Goal: Check status: Check status

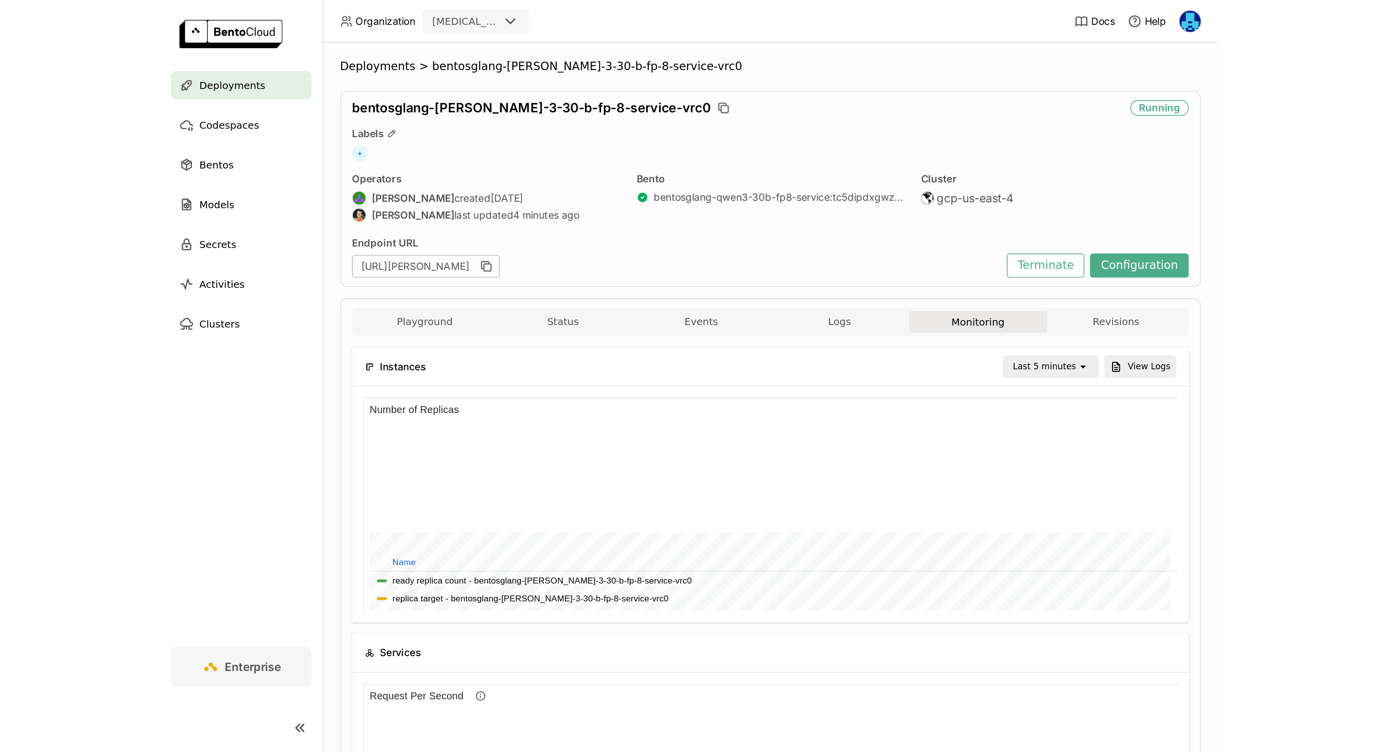
scroll to position [0, 0]
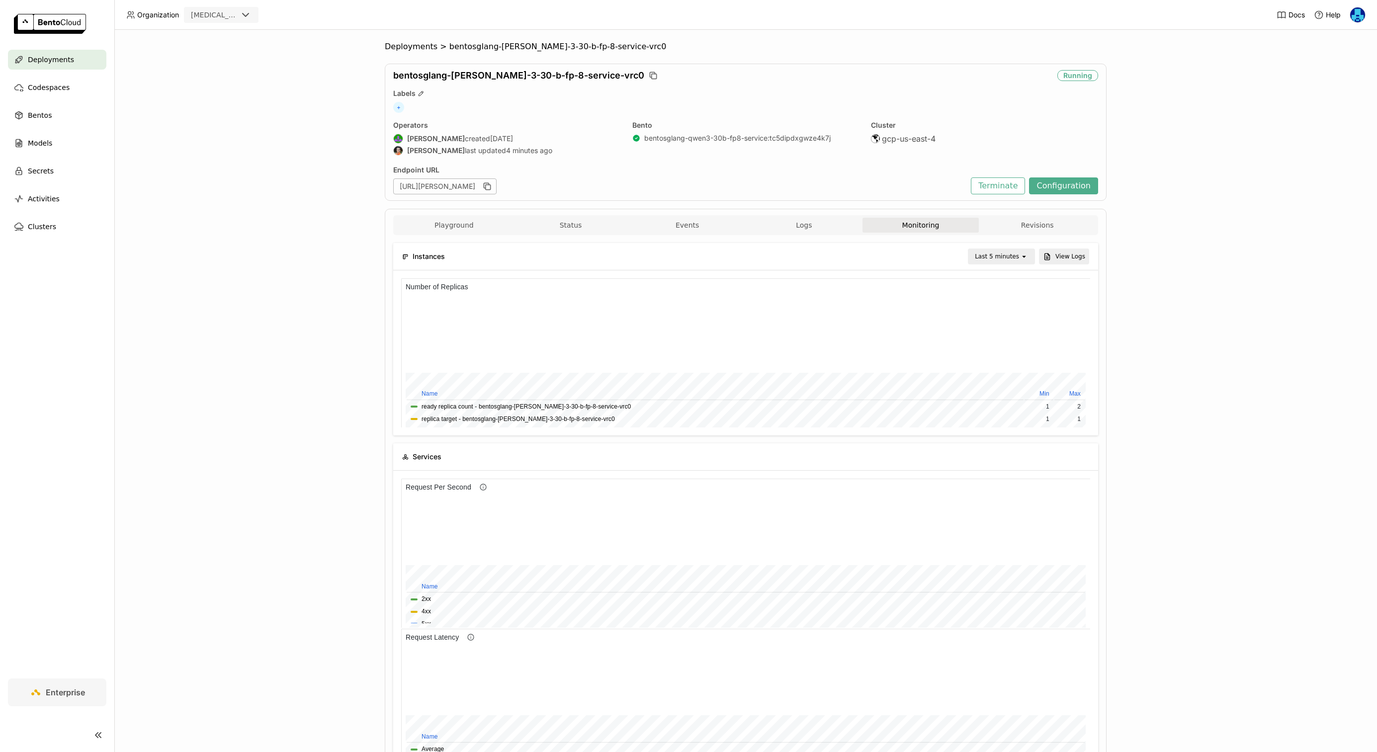
click at [231, 438] on div "Deployments > bentosglang-qwen-3-30-b-fp-8-service-vrc0 bentosglang-qwen-3-30-b…" at bounding box center [745, 391] width 1262 height 722
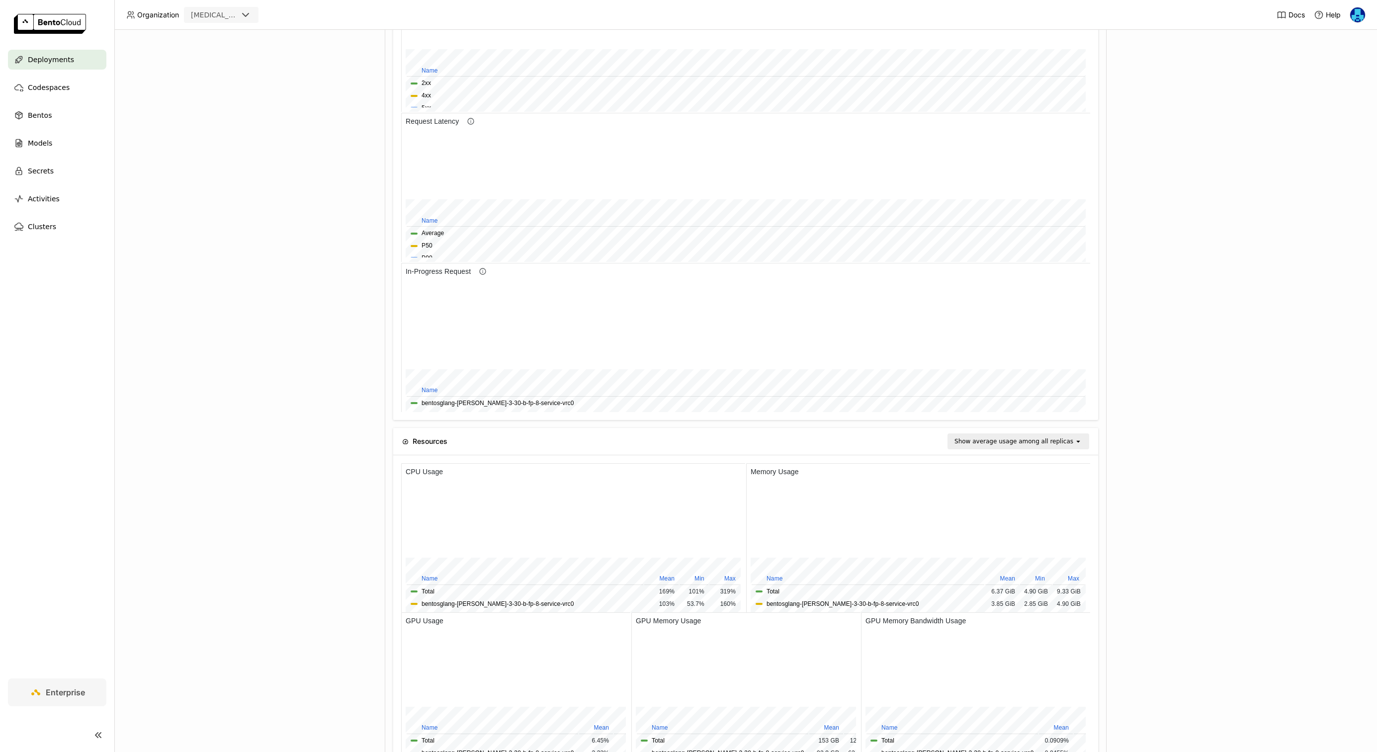
scroll to position [582, 0]
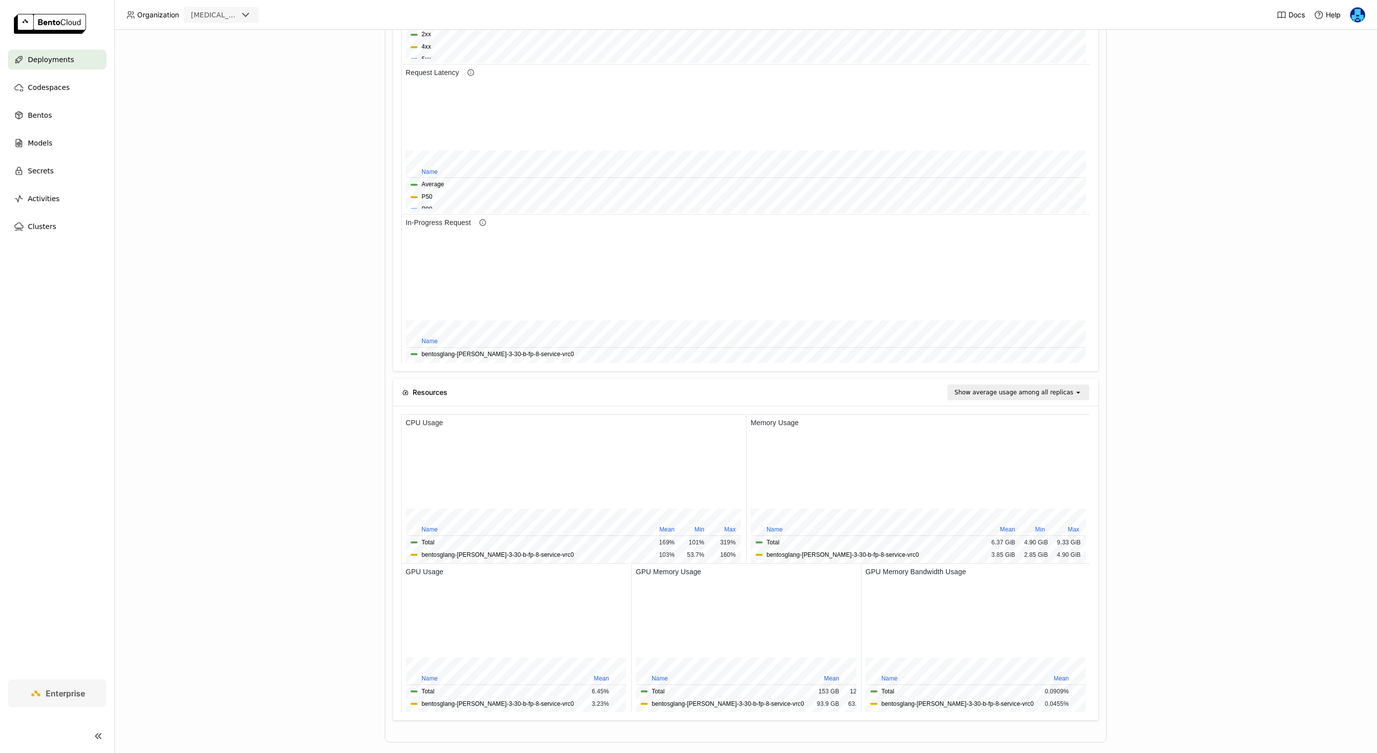
scroll to position [581, 0]
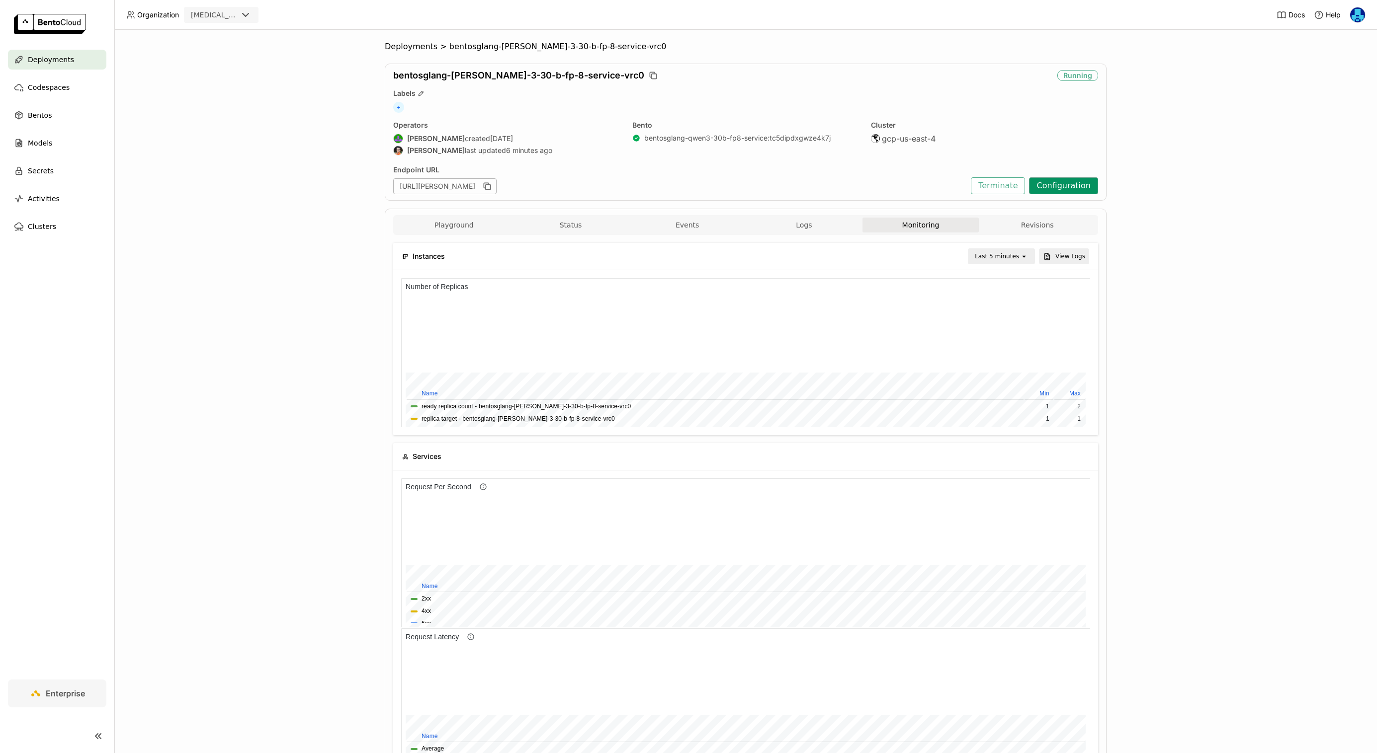
click at [1069, 187] on button "Configuration" at bounding box center [1063, 185] width 69 height 17
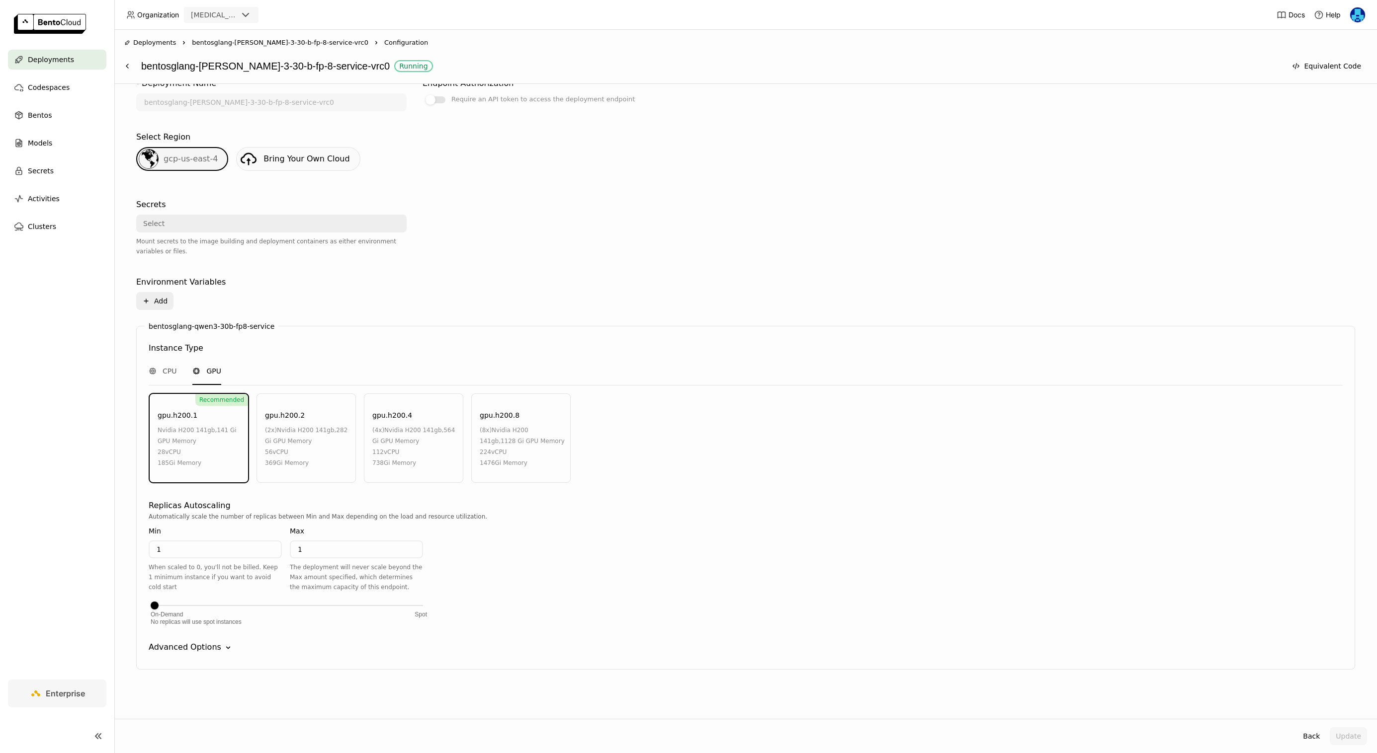
click at [223, 646] on icon "Down" at bounding box center [228, 648] width 10 height 10
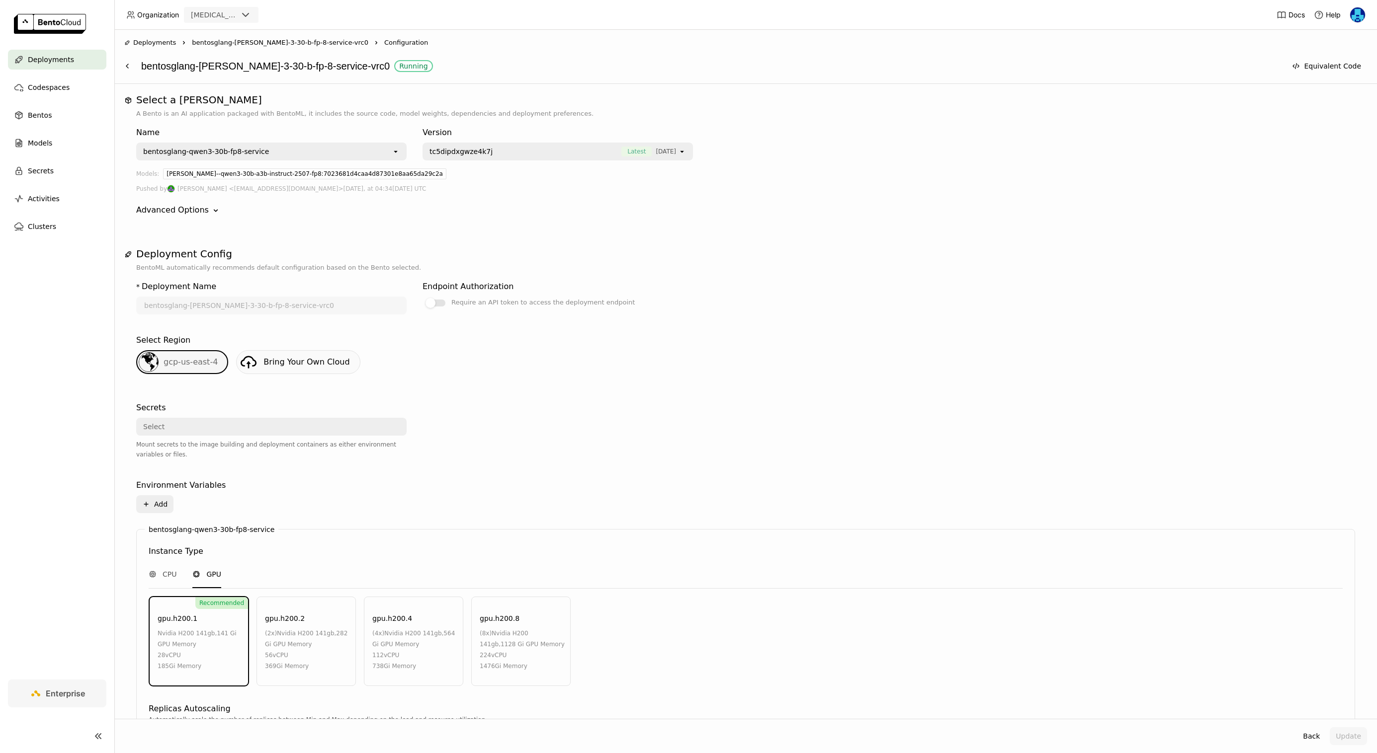
click at [158, 40] on span "Deployments" at bounding box center [154, 43] width 43 height 10
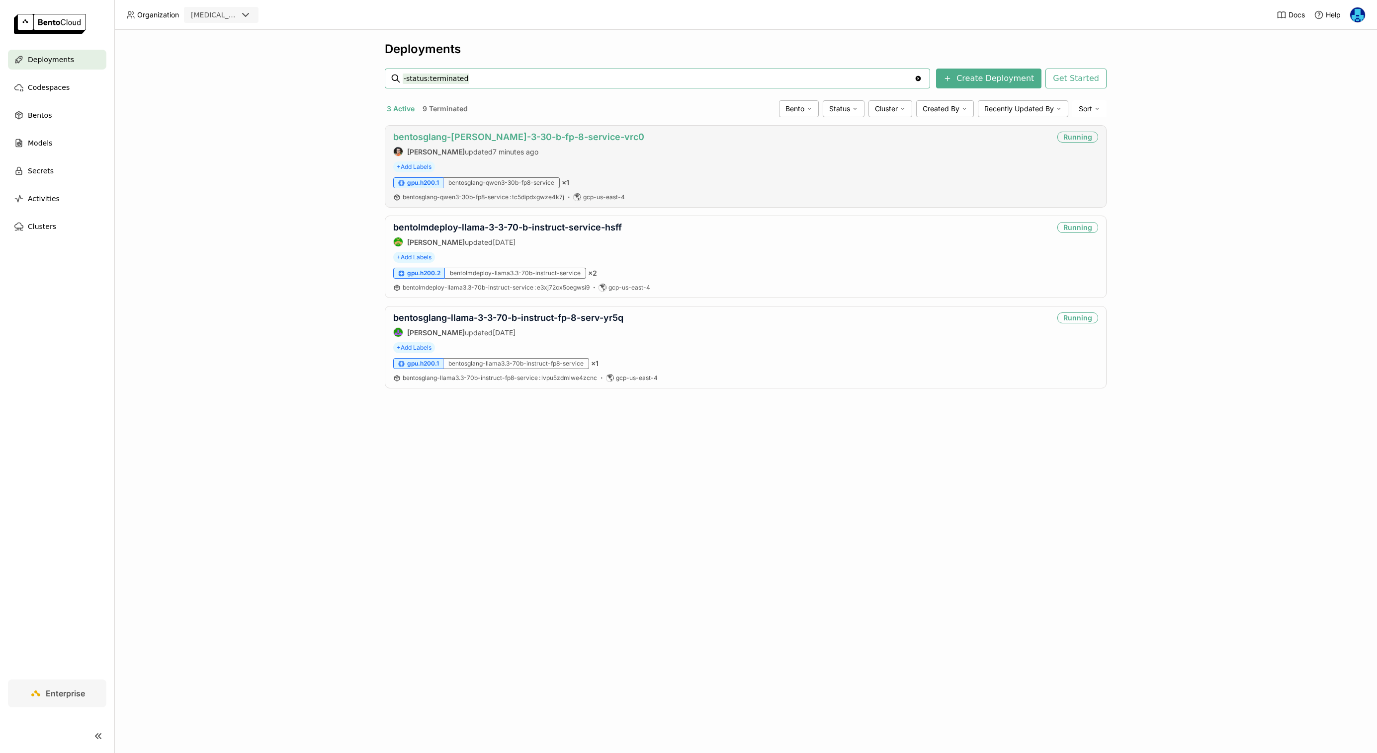
click at [533, 135] on link "bentosglang-[PERSON_NAME]-3-30-b-fp-8-service-vrc0" at bounding box center [518, 137] width 251 height 10
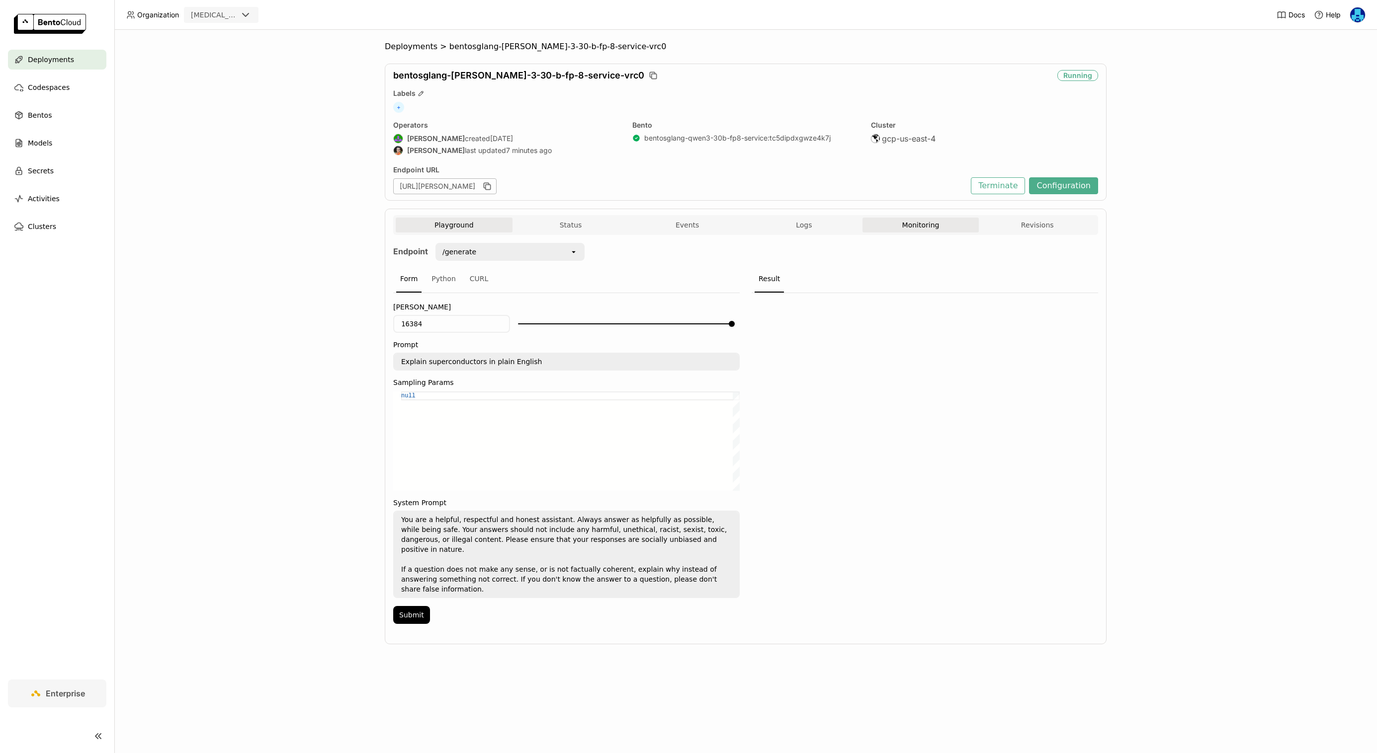
click at [924, 227] on button "Monitoring" at bounding box center [920, 225] width 117 height 15
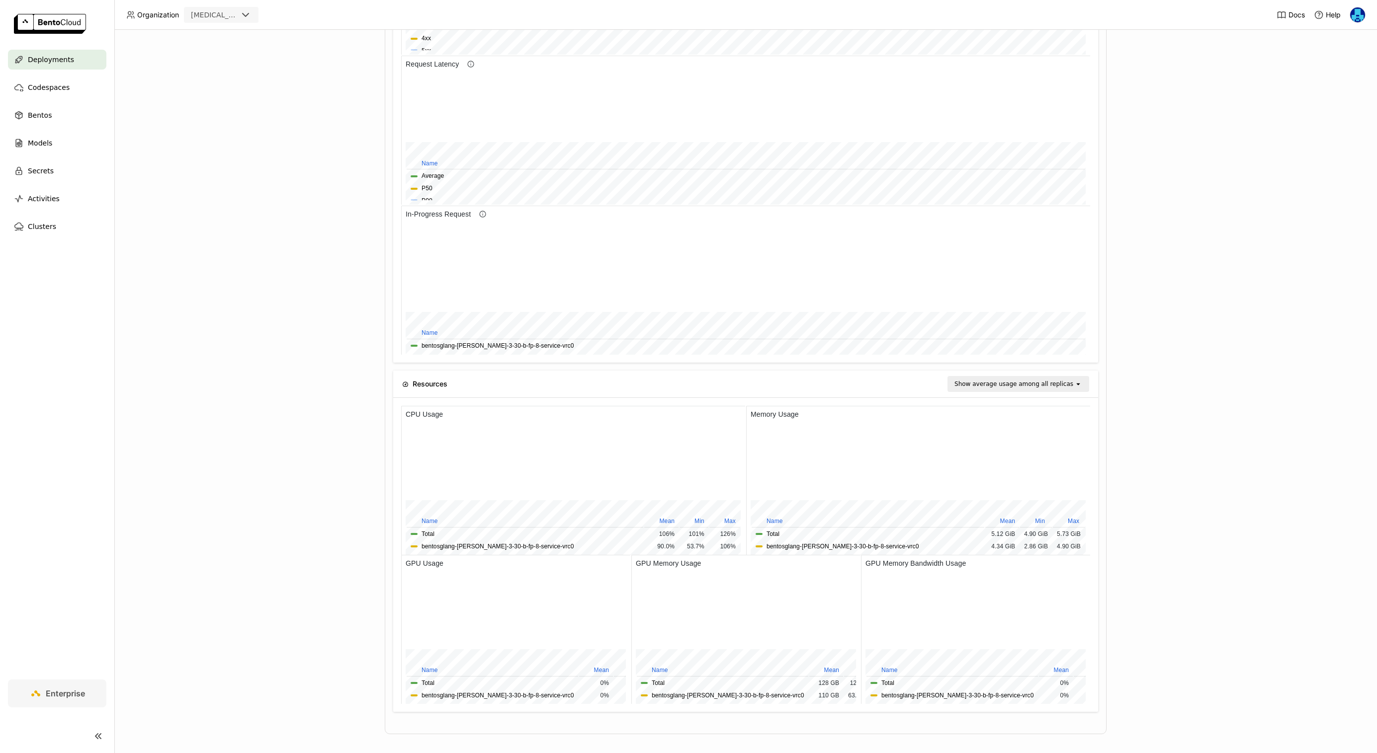
scroll to position [581, 0]
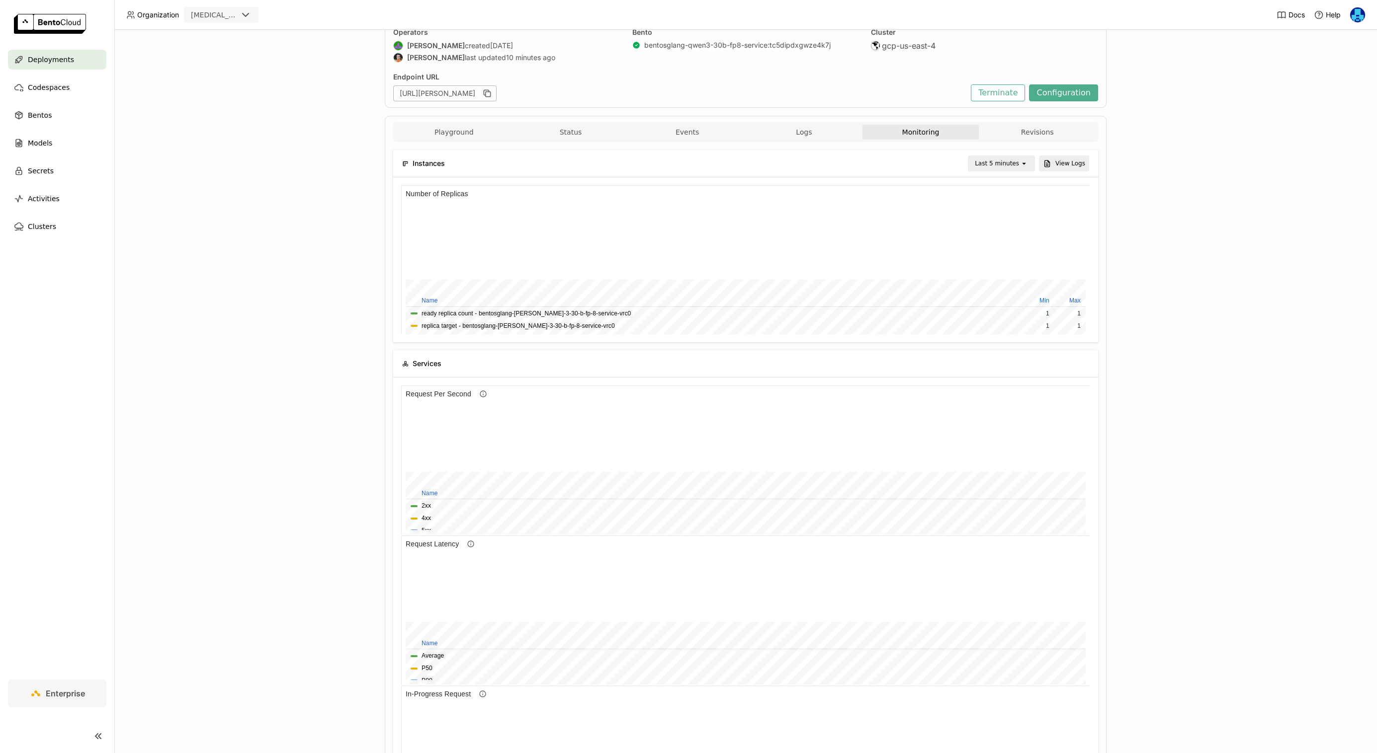
scroll to position [149, 344]
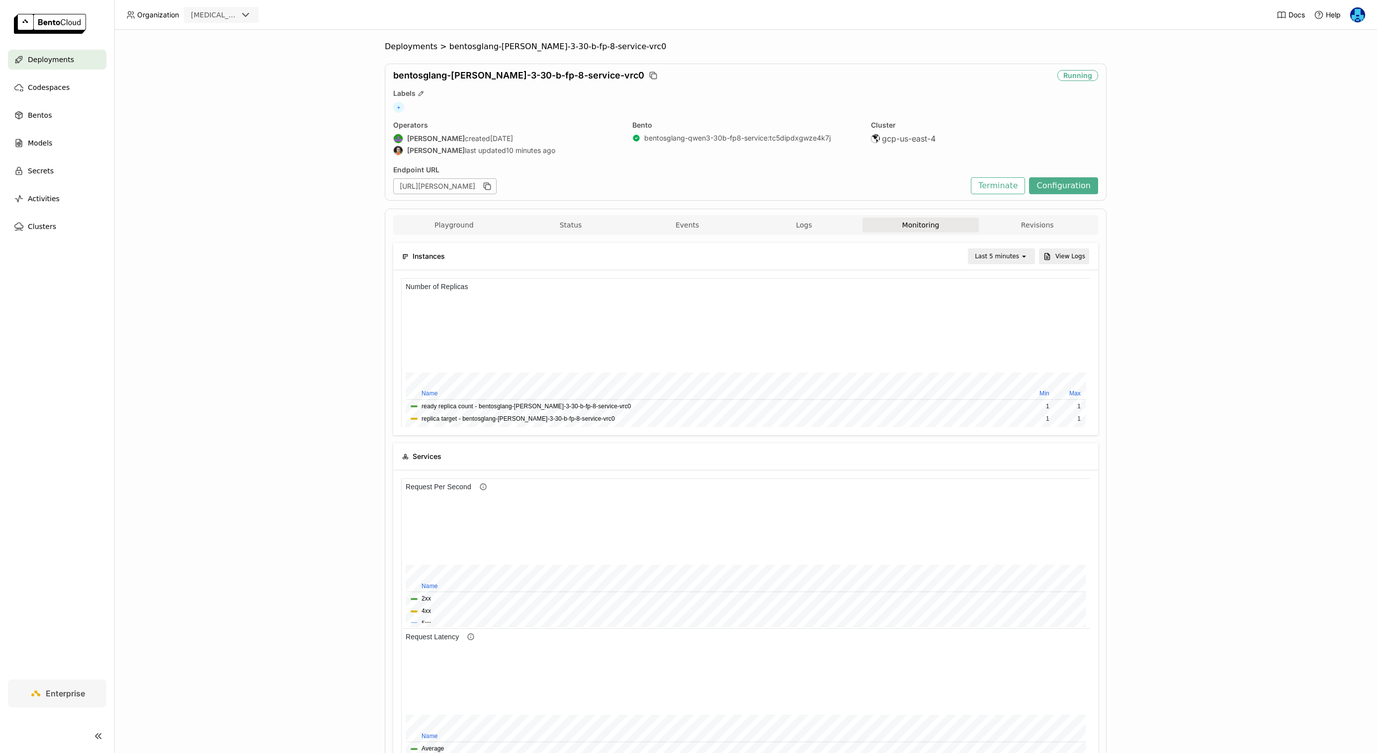
click at [254, 356] on div "Deployments > bentosglang-[PERSON_NAME]-3-30-b-fp-8-service-vrc0 bentosglang-[P…" at bounding box center [745, 392] width 1262 height 724
